Goal: Information Seeking & Learning: Learn about a topic

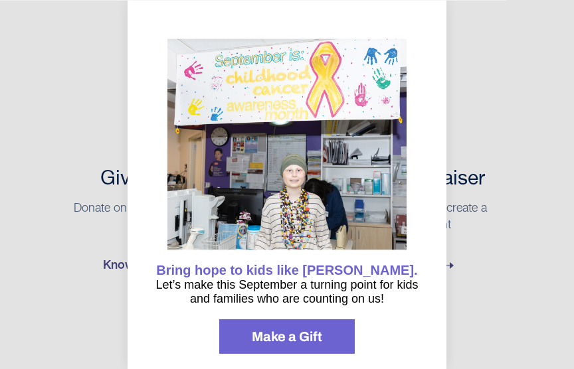
click at [79, 270] on div at bounding box center [287, 184] width 574 height 369
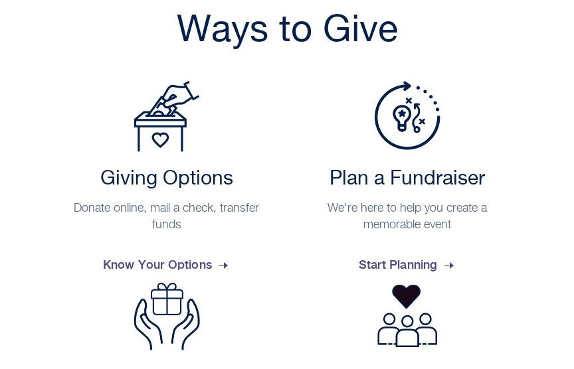
click at [75, 283] on div at bounding box center [287, 184] width 574 height 369
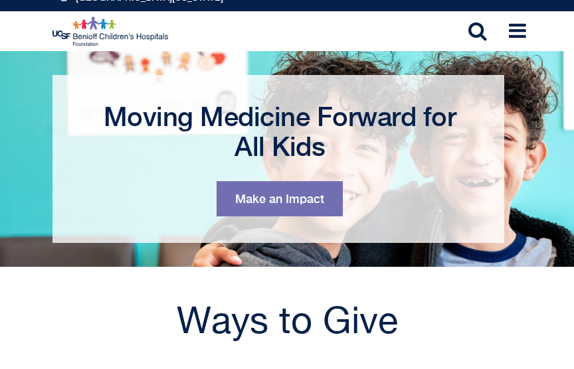
scroll to position [0, 0]
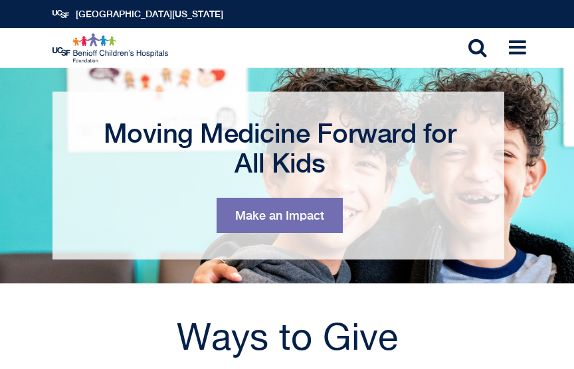
click at [521, 47] on icon at bounding box center [517, 47] width 17 height 20
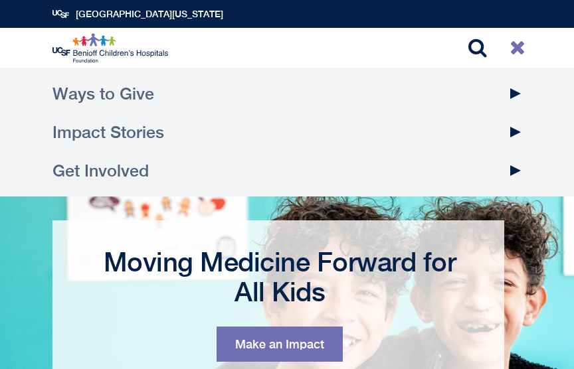
click at [518, 96] on button "Toggle Dropdown" at bounding box center [515, 93] width 33 height 39
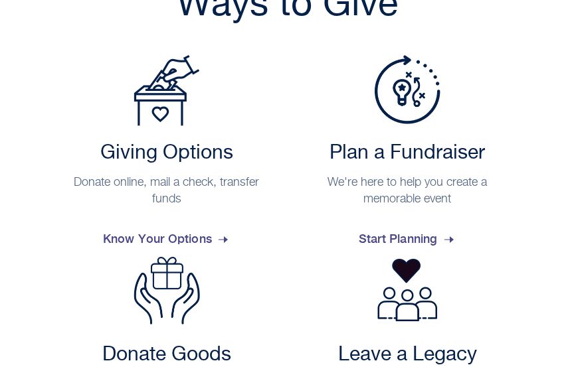
scroll to position [830, 0]
click at [384, 242] on span "Start Planning" at bounding box center [408, 239] width 98 height 36
click at [454, 238] on span "Start Planning" at bounding box center [408, 239] width 98 height 36
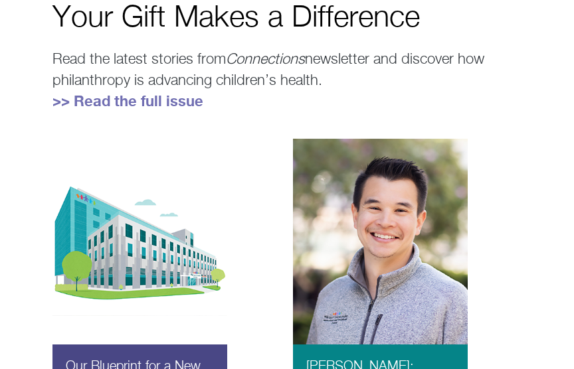
scroll to position [830, 0]
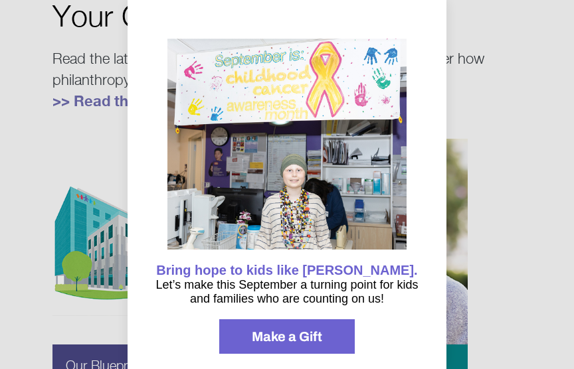
click at [522, 126] on div at bounding box center [287, 184] width 574 height 369
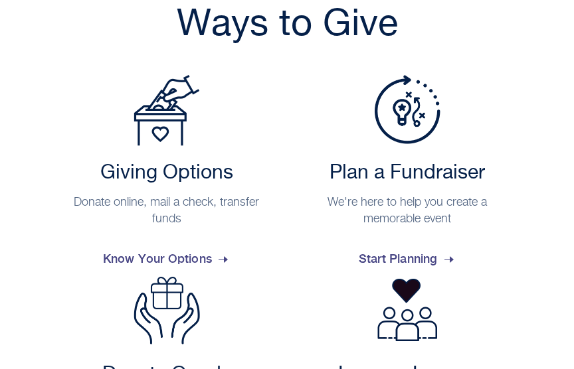
scroll to position [315, 0]
click at [224, 259] on span "Know Your Options" at bounding box center [167, 259] width 128 height 36
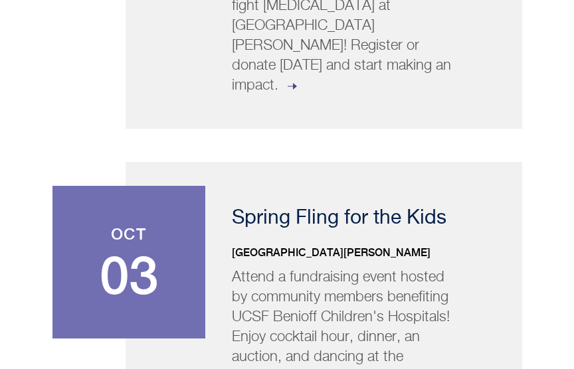
scroll to position [664, 0]
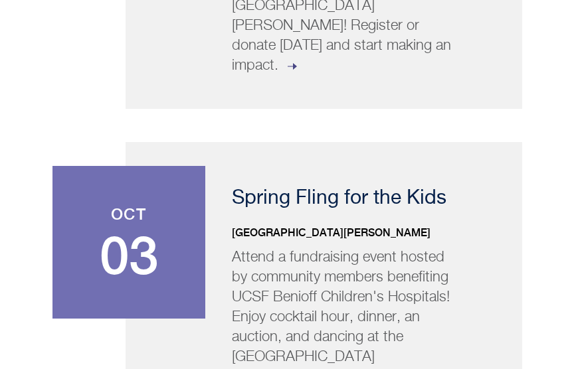
scroll to position [704, 0]
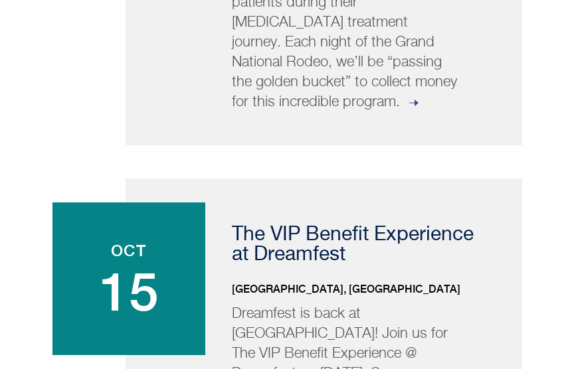
scroll to position [1431, 0]
click at [414, 225] on p "The VIP Benefit Experience at Dreamfest" at bounding box center [360, 245] width 257 height 40
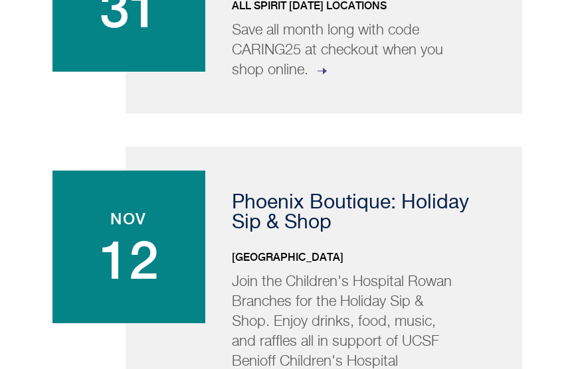
scroll to position [2046, 0]
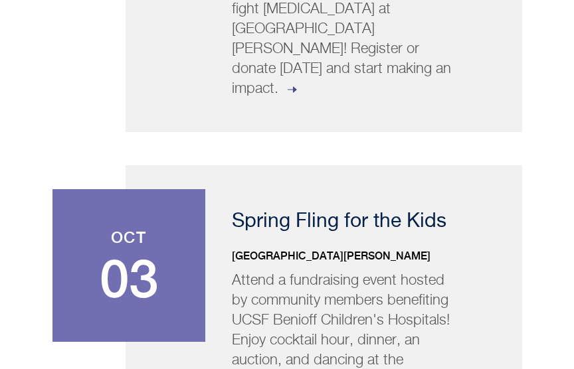
scroll to position [640, 0]
